Goal: Transaction & Acquisition: Purchase product/service

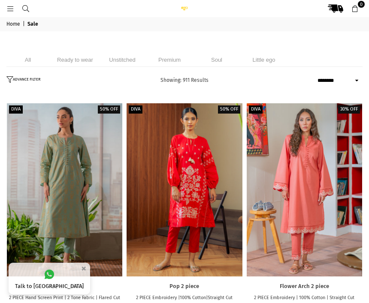
select select "******"
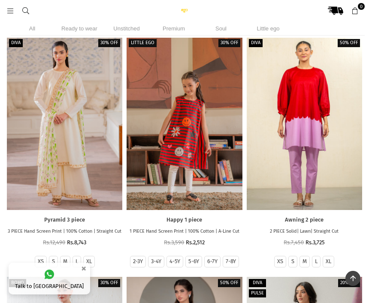
scroll to position [999, 0]
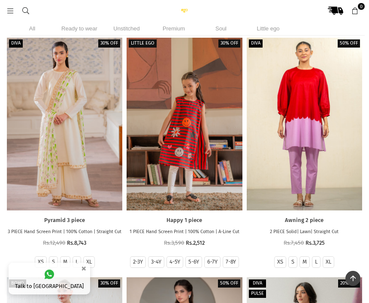
click at [128, 26] on li "Unstitched" at bounding box center [126, 28] width 43 height 14
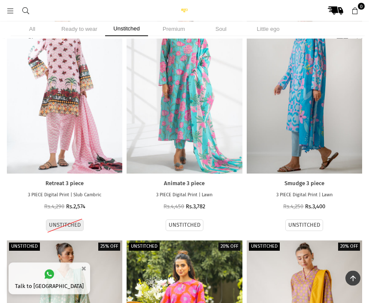
scroll to position [1046, 0]
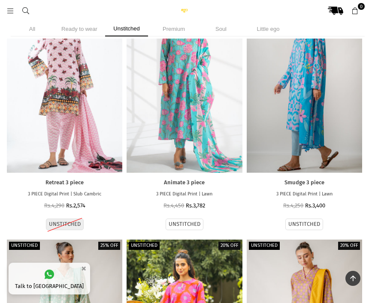
click at [195, 221] on label "UNSTITCHED" at bounding box center [184, 224] width 32 height 7
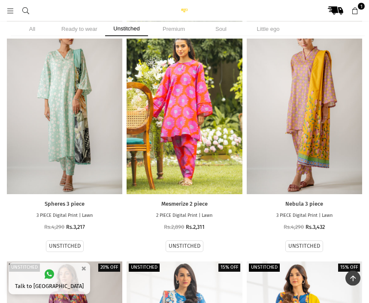
scroll to position [1263, 0]
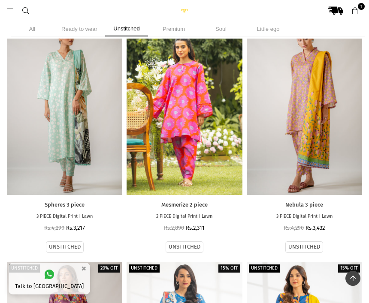
click at [330, 201] on link "Nebula 3 piece" at bounding box center [303, 204] width 115 height 7
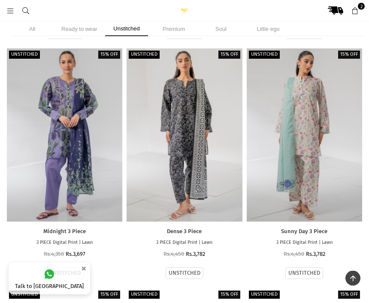
scroll to position [3157, 0]
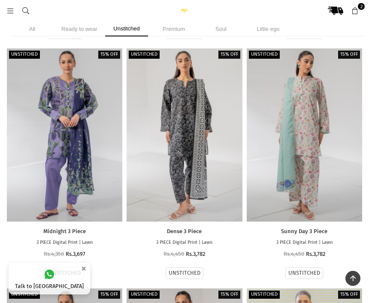
click at [87, 239] on p "3 PIECE Digital Print | Lawn" at bounding box center [64, 242] width 115 height 7
click at [88, 160] on div at bounding box center [64, 134] width 115 height 173
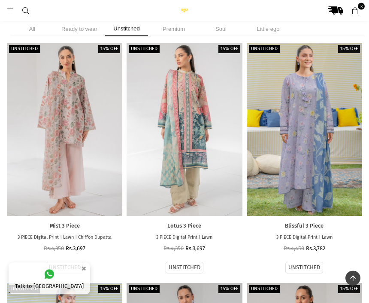
scroll to position [3643, 0]
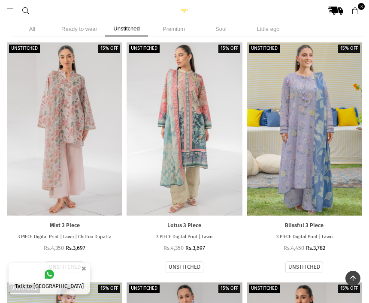
click at [315, 234] on p "3 PIECE Digital Print | Lawn" at bounding box center [303, 237] width 115 height 7
click at [318, 134] on div at bounding box center [303, 128] width 115 height 173
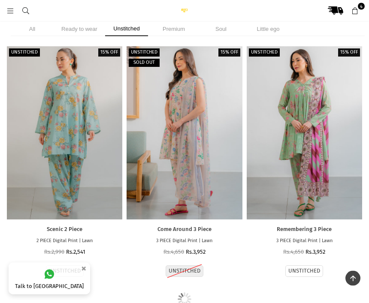
scroll to position [4840, 0]
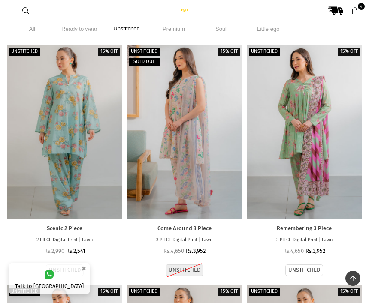
click at [327, 225] on link "Remembering 3 Piece" at bounding box center [303, 228] width 115 height 7
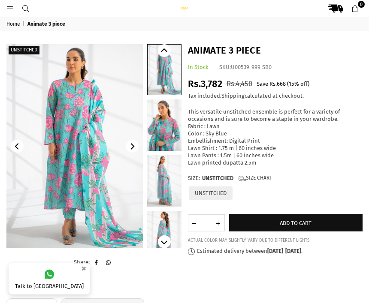
click at [305, 223] on button "Add to cart" at bounding box center [296, 222] width 134 height 17
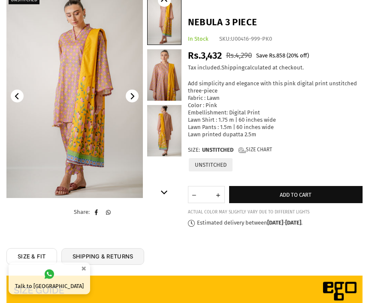
scroll to position [50, 0]
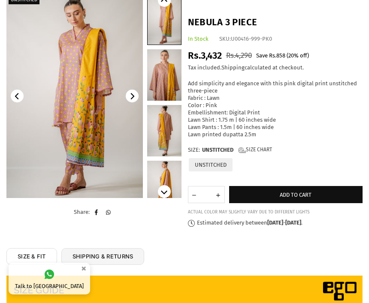
click at [324, 186] on button "Add to cart" at bounding box center [296, 194] width 134 height 17
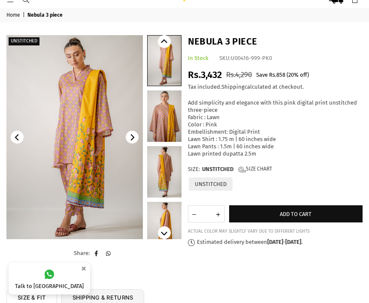
scroll to position [0, 0]
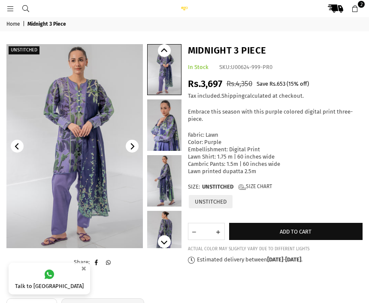
click at [306, 223] on button "Add to cart" at bounding box center [296, 231] width 134 height 17
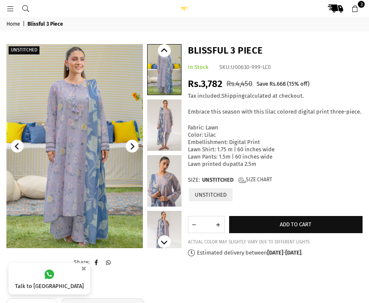
click at [305, 221] on span "Add to cart" at bounding box center [295, 224] width 32 height 6
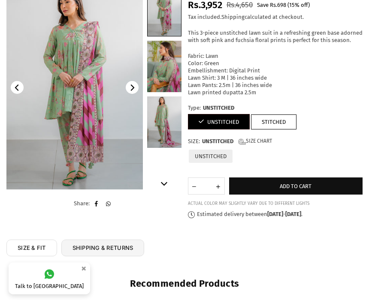
scroll to position [89, 0]
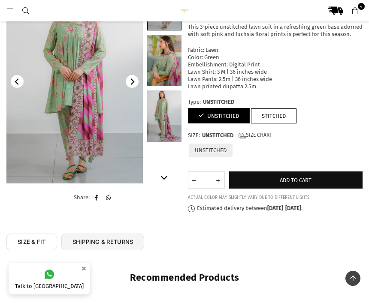
click at [322, 174] on button "Add to cart" at bounding box center [296, 179] width 134 height 17
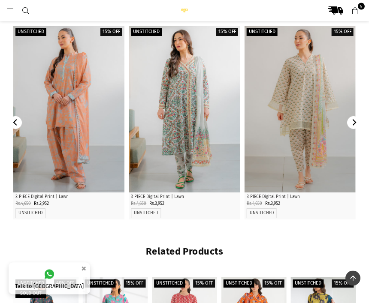
scroll to position [367, 0]
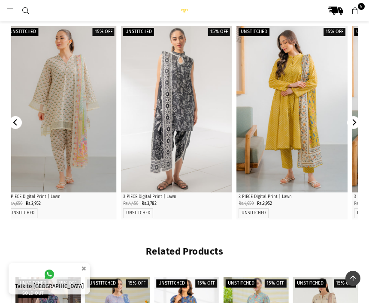
click at [355, 124] on icon "Next" at bounding box center [354, 122] width 4 height 6
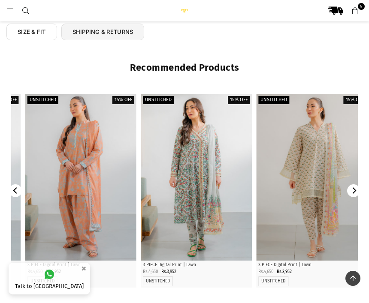
scroll to position [297, 0]
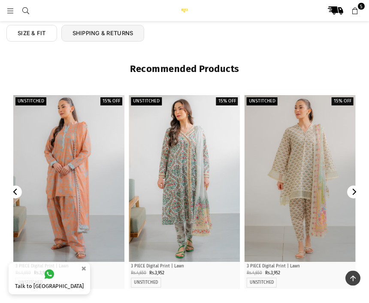
click at [88, 215] on div at bounding box center [68, 179] width 111 height 167
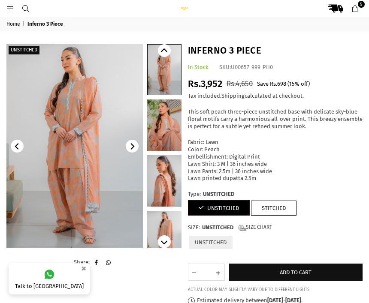
click at [276, 269] on button "Add to cart" at bounding box center [296, 272] width 134 height 17
click at [361, 9] on link "6" at bounding box center [354, 8] width 15 height 15
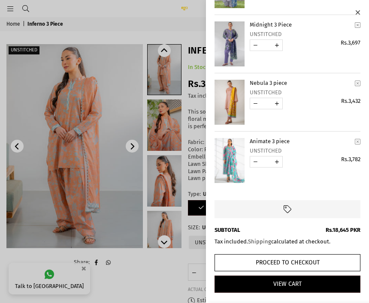
scroll to position [126, 0]
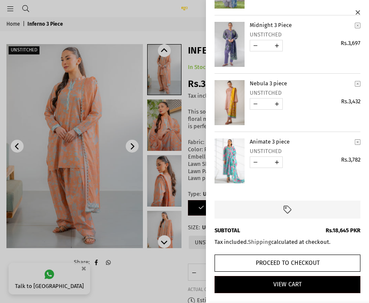
click at [322, 260] on button "Proceed to Checkout" at bounding box center [287, 263] width 146 height 17
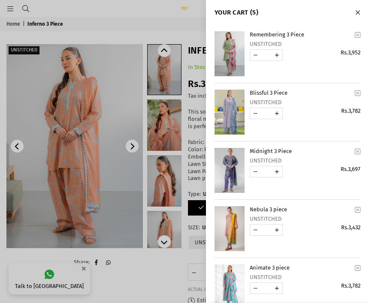
scroll to position [0, 0]
click at [253, 109] on link "YOUR CART" at bounding box center [255, 113] width 11 height 11
type input "*"
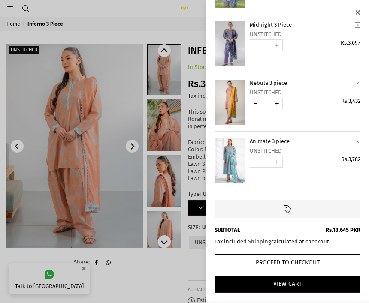
scroll to position [126, 0]
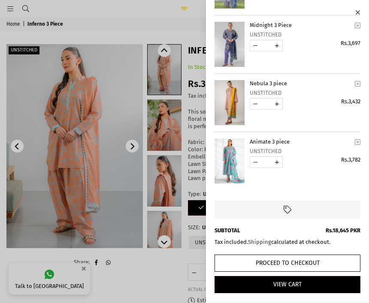
click at [303, 257] on button "Proceed to Checkout" at bounding box center [287, 263] width 146 height 17
click at [322, 261] on button "Proceed to Checkout" at bounding box center [287, 263] width 146 height 17
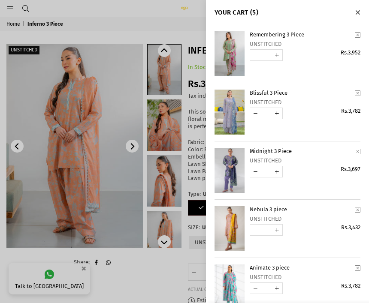
scroll to position [0, 0]
click at [193, 253] on div at bounding box center [184, 151] width 369 height 303
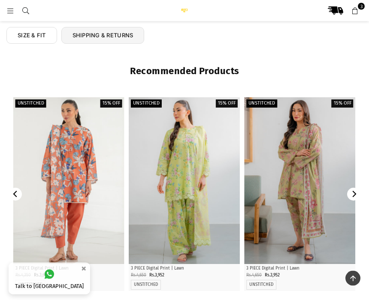
scroll to position [303, 0]
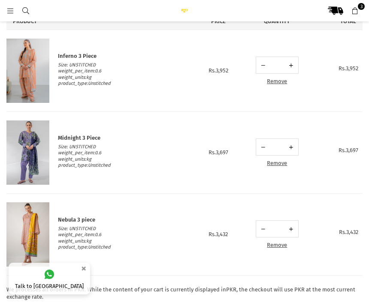
scroll to position [63, 0]
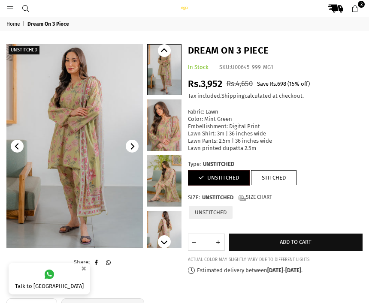
click at [306, 239] on span "Add to cart" at bounding box center [295, 242] width 32 height 6
click at [357, 8] on icon at bounding box center [355, 9] width 8 height 8
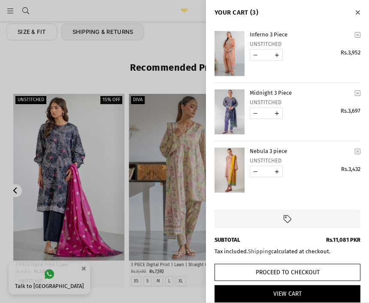
scroll to position [279, 0]
click at [80, 223] on div at bounding box center [184, 151] width 369 height 303
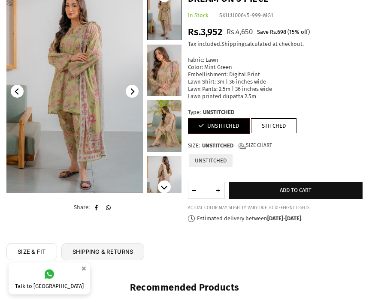
scroll to position [55, 0]
click at [320, 181] on button "Add to cart" at bounding box center [296, 189] width 134 height 17
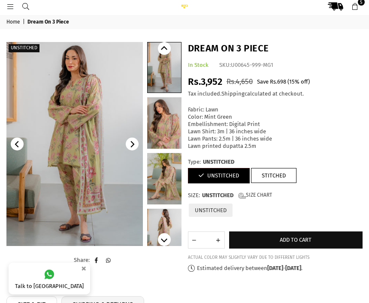
scroll to position [0, 0]
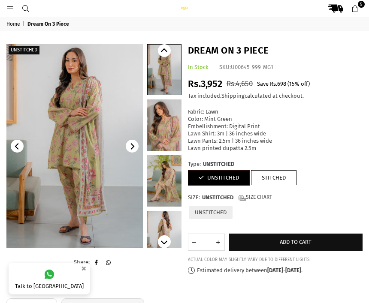
click at [355, 8] on icon at bounding box center [355, 9] width 8 height 8
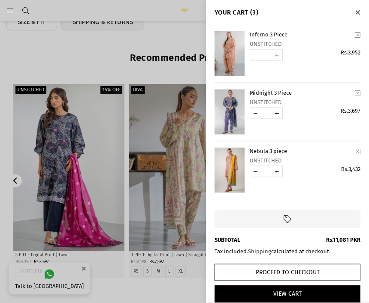
scroll to position [290, 0]
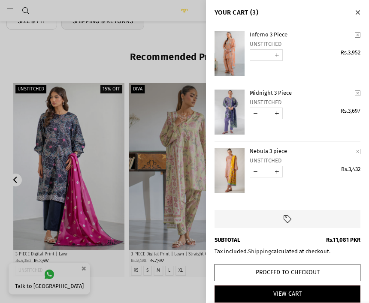
click at [362, 9] on button "Close" at bounding box center [357, 11] width 10 height 11
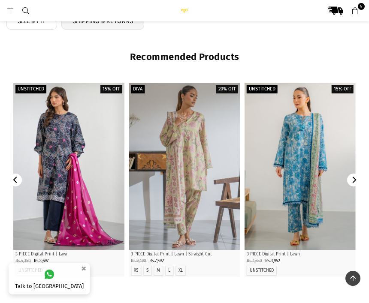
click at [358, 8] on span "5" at bounding box center [360, 6] width 7 height 7
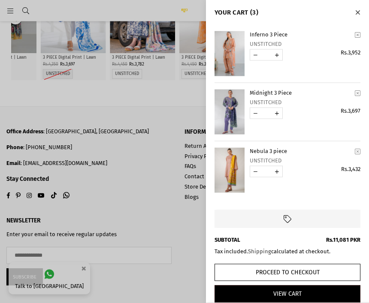
scroll to position [668, 0]
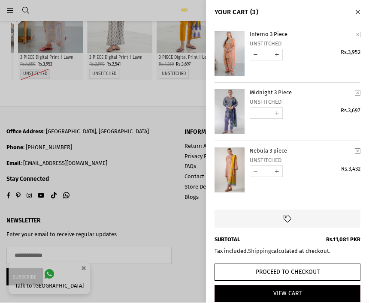
click at [312, 268] on button "Proceed to Checkout" at bounding box center [287, 272] width 146 height 17
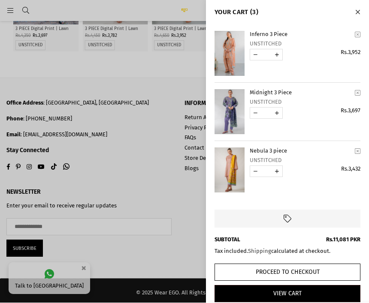
scroll to position [0, 0]
click at [233, 10] on h4 "YOUR CART (3)" at bounding box center [287, 13] width 146 height 8
click at [237, 12] on h4 "YOUR CART (3)" at bounding box center [287, 13] width 146 height 8
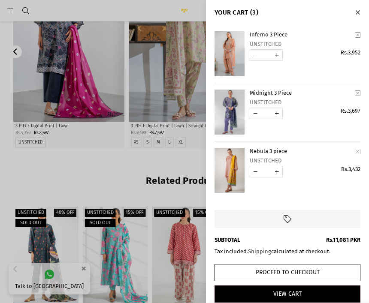
scroll to position [418, 0]
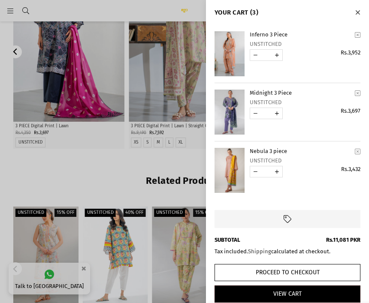
click at [308, 266] on button "Proceed to Checkout" at bounding box center [287, 272] width 146 height 17
